Goal: Transaction & Acquisition: Purchase product/service

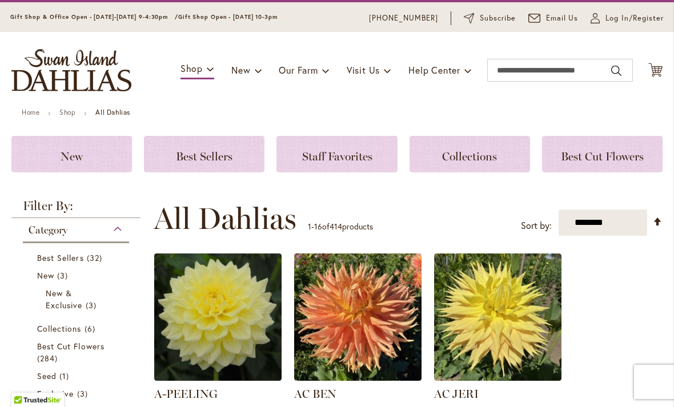
scroll to position [31, 0]
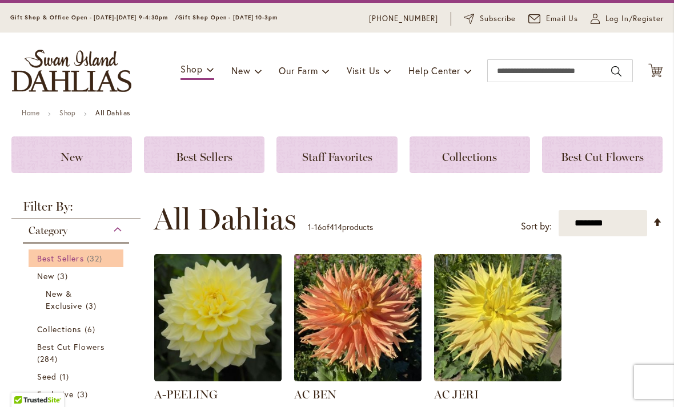
click at [85, 257] on link "Best Sellers 32 items" at bounding box center [77, 259] width 81 height 12
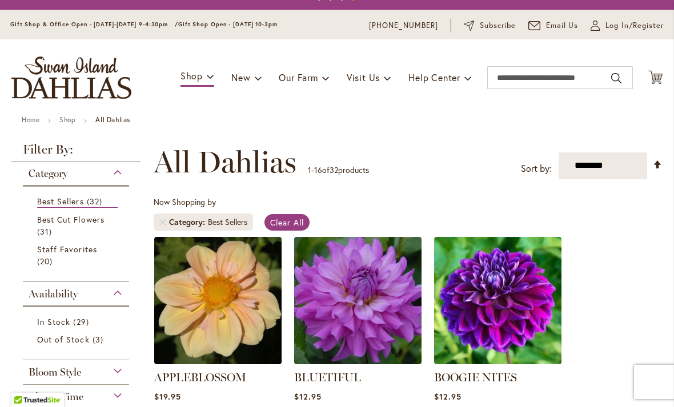
scroll to position [25, 0]
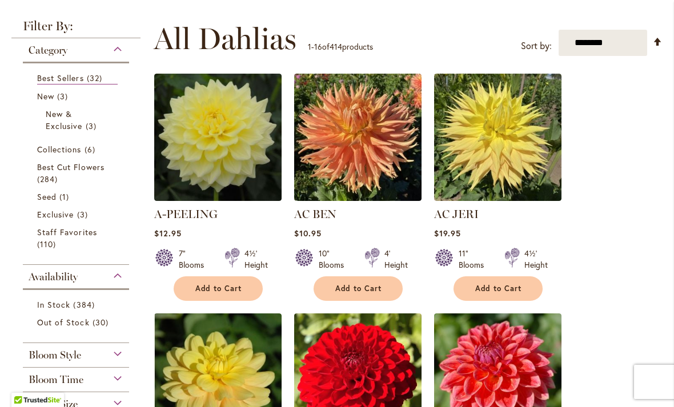
scroll to position [195, 0]
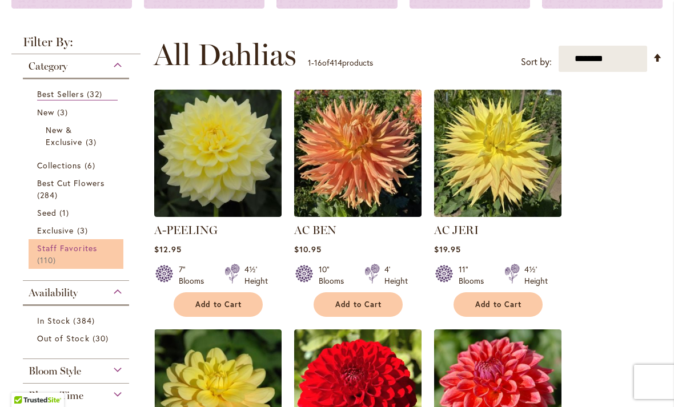
click at [93, 250] on span "Staff Favorites" at bounding box center [67, 248] width 60 height 11
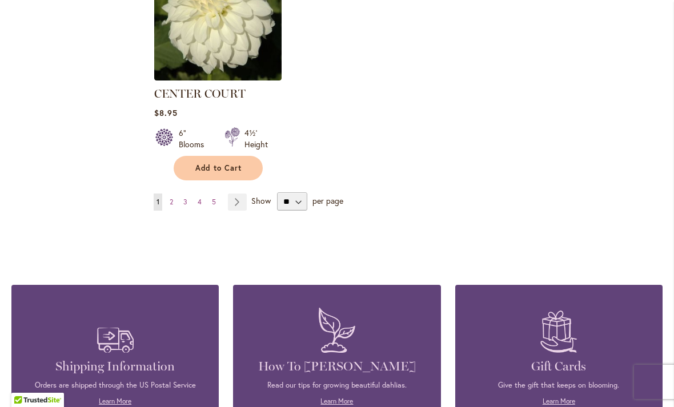
scroll to position [1511, 0]
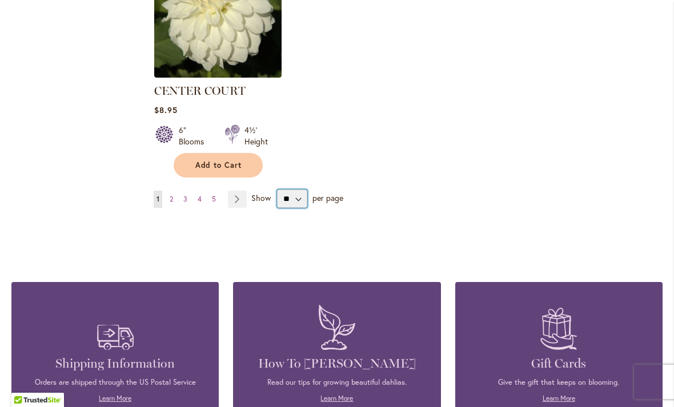
click at [298, 198] on select "** ** ** **" at bounding box center [292, 199] width 30 height 18
select select "**"
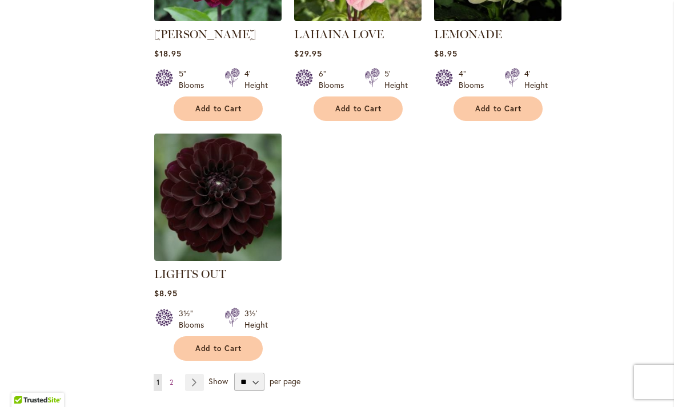
scroll to position [5291, 0]
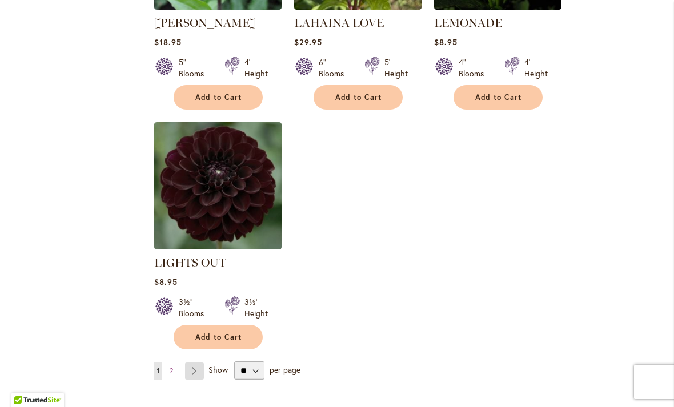
click at [195, 363] on link "Page Next" at bounding box center [194, 371] width 19 height 17
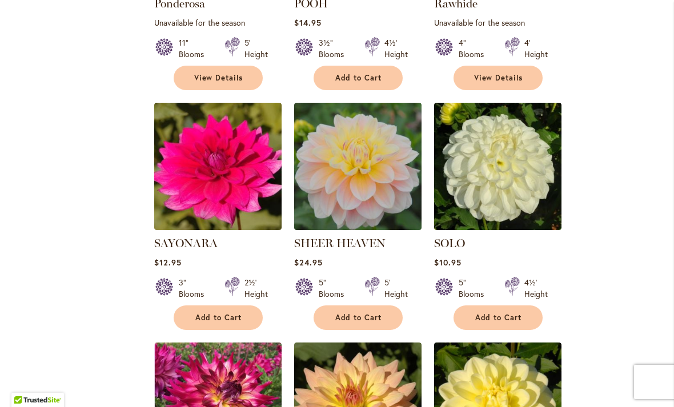
scroll to position [2309, 0]
